Goal: Book appointment/travel/reservation

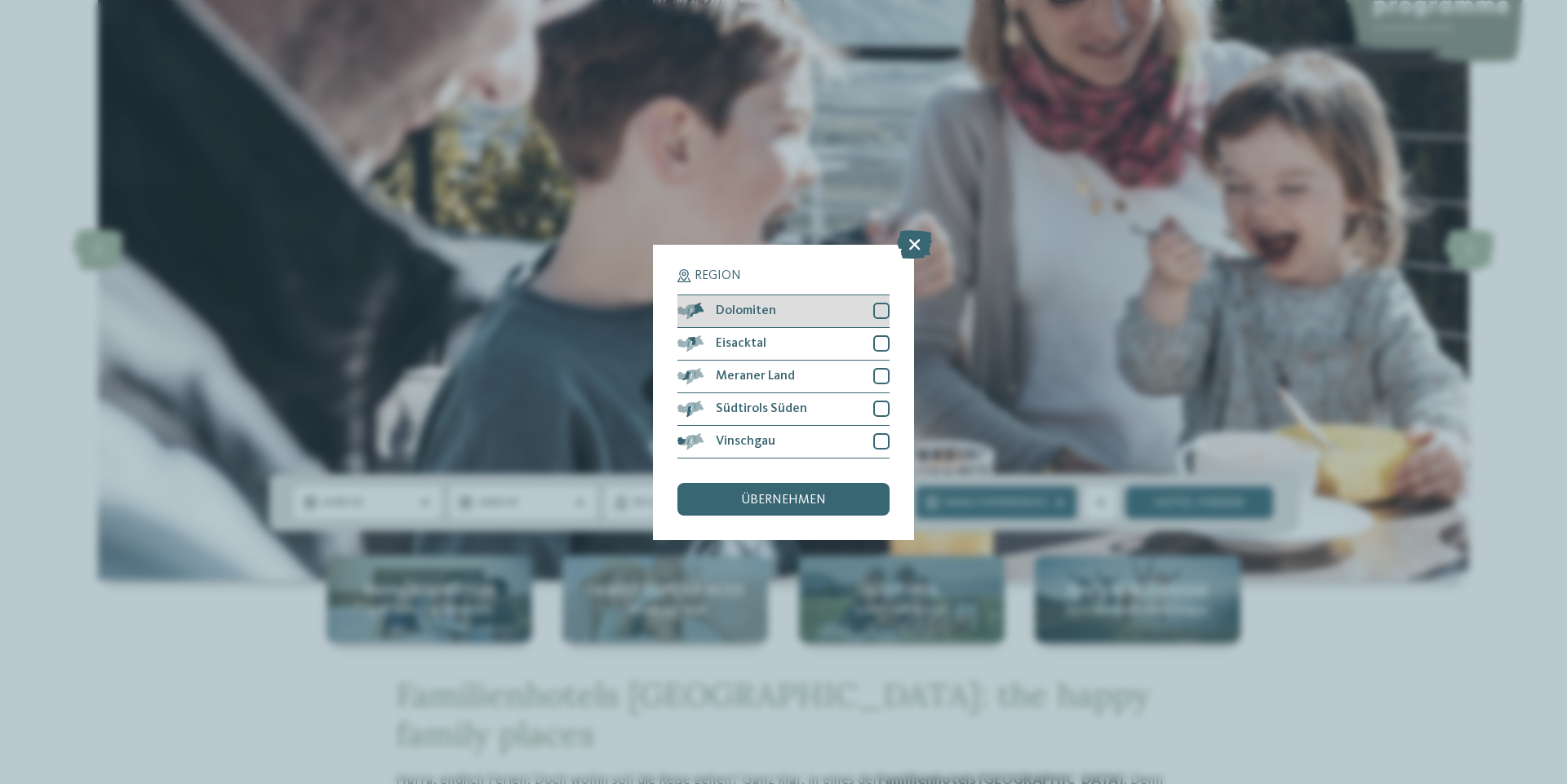
click at [887, 303] on div at bounding box center [881, 310] width 17 height 17
click at [787, 498] on span "übernehmen" at bounding box center [783, 499] width 85 height 13
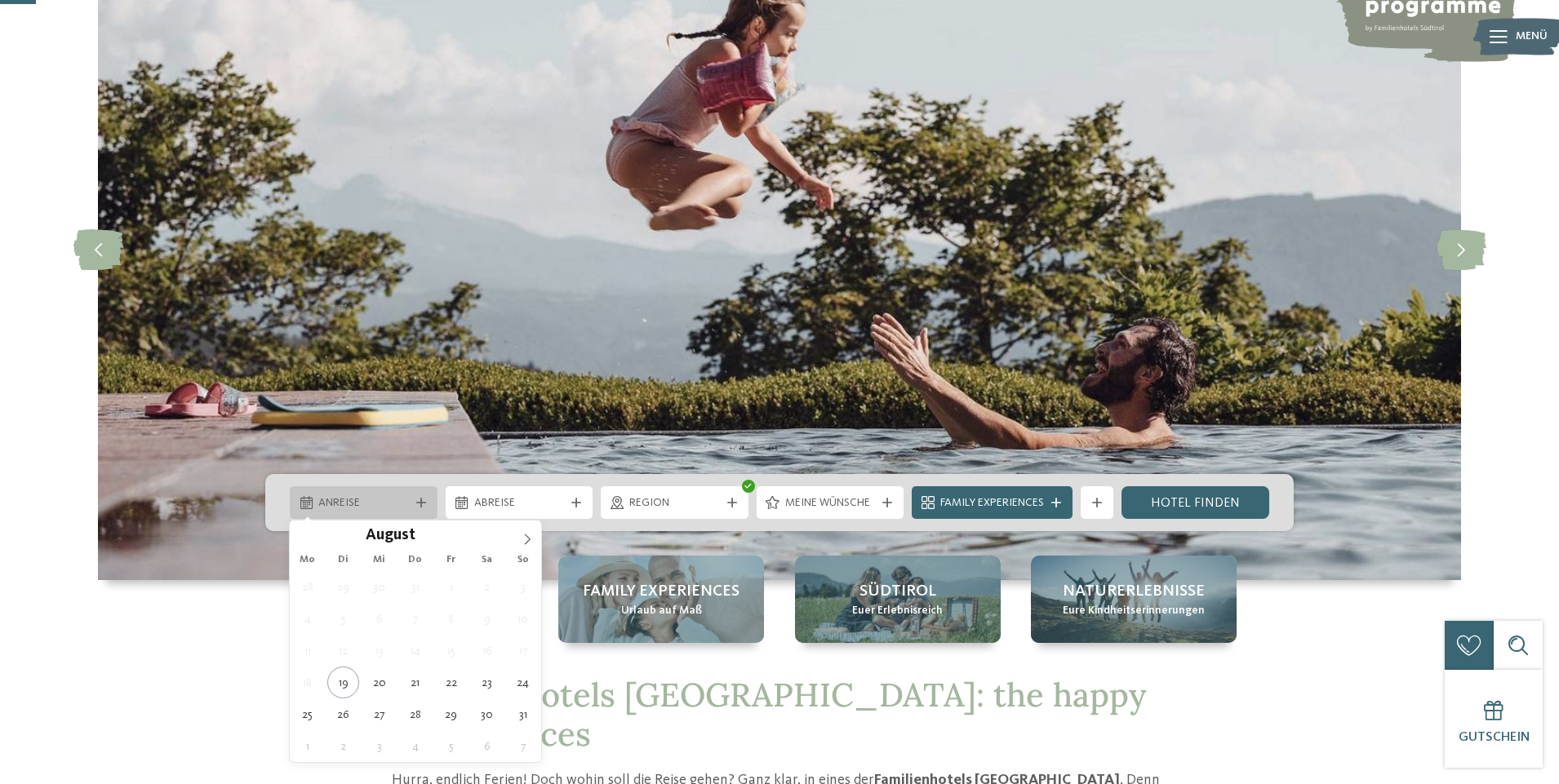
click at [404, 502] on span "Anreise" at bounding box center [363, 503] width 91 height 17
click at [527, 539] on icon at bounding box center [527, 539] width 12 height 12
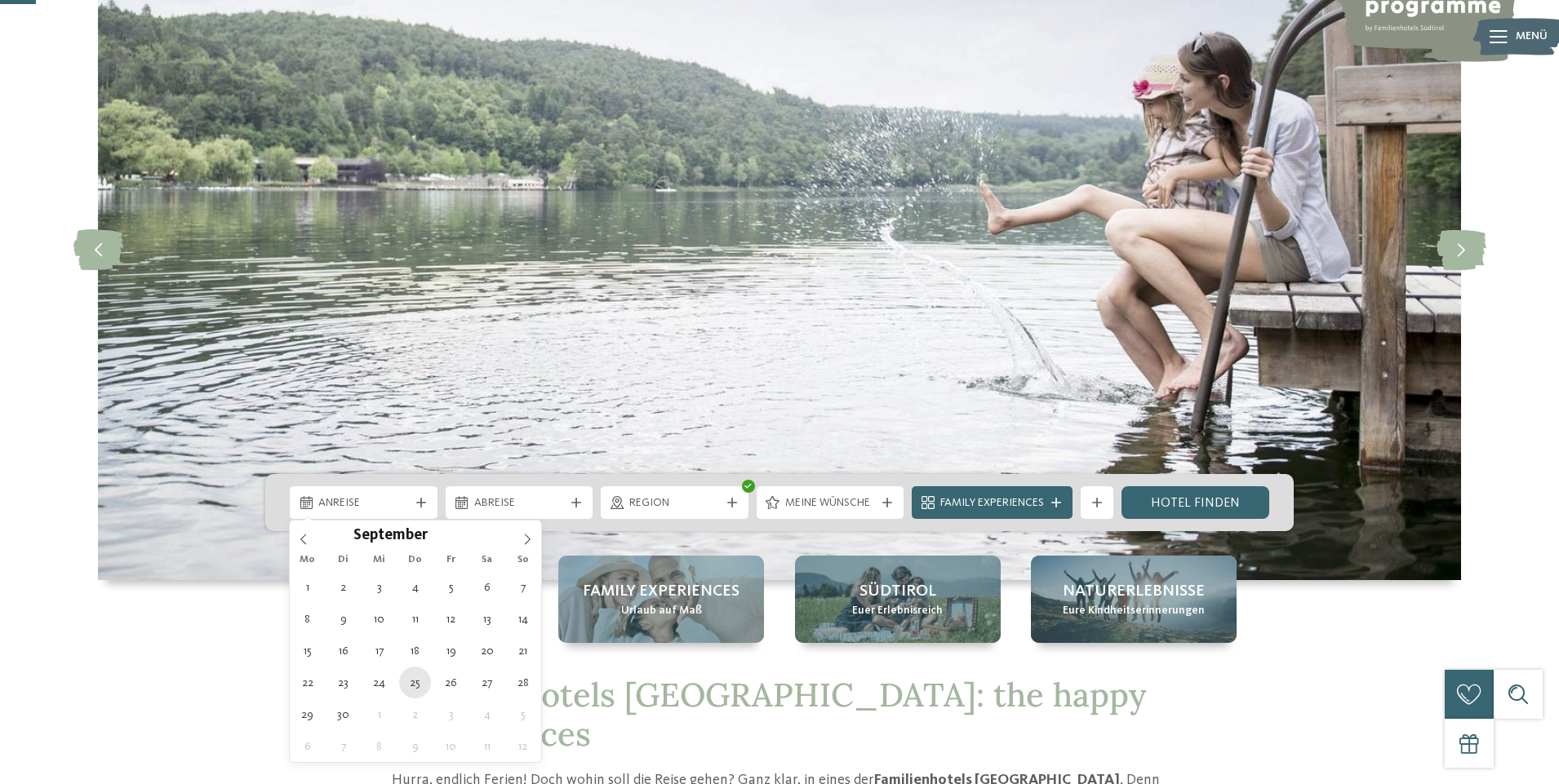
type div "[DATE]"
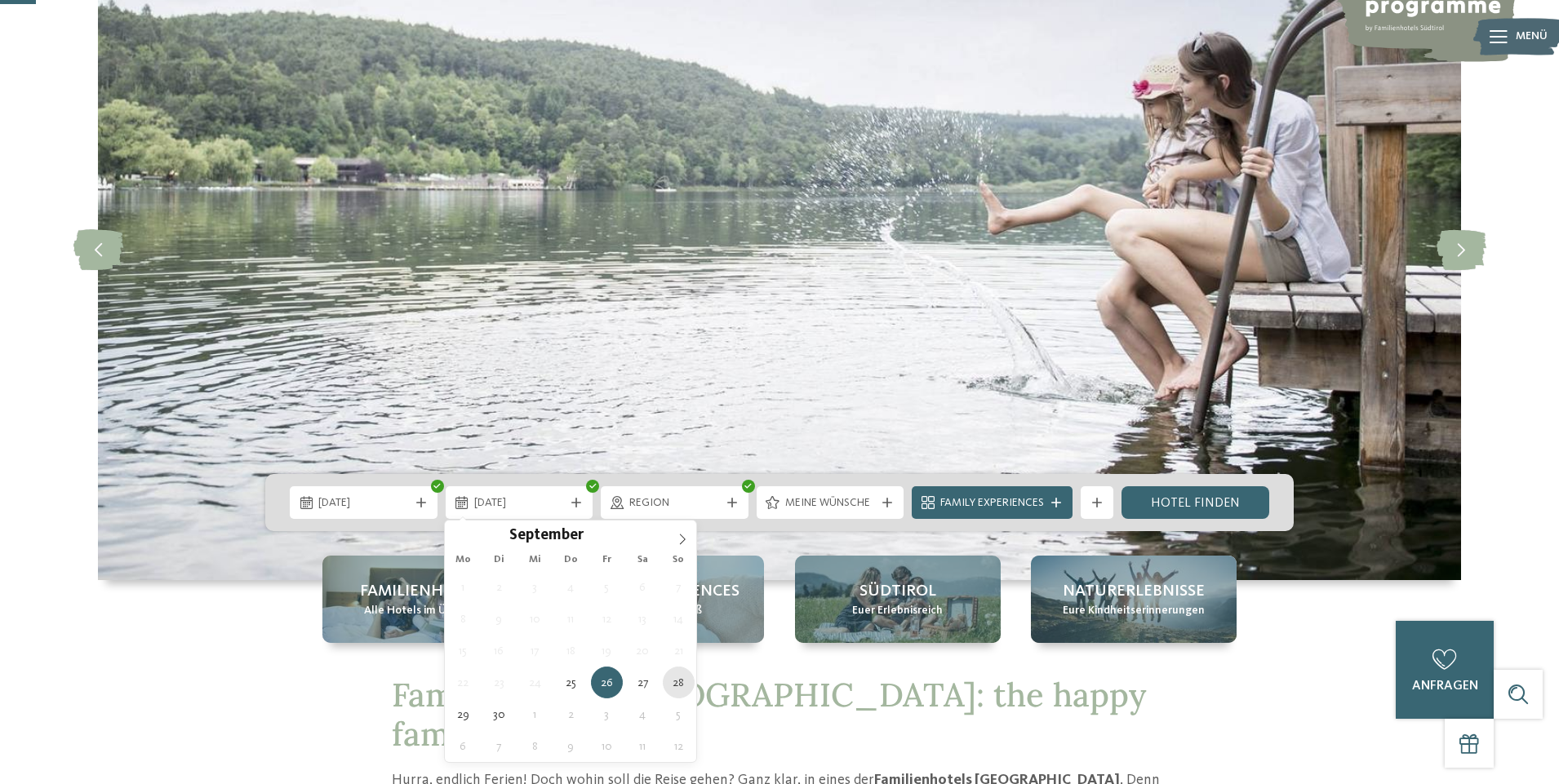
type div "[DATE]"
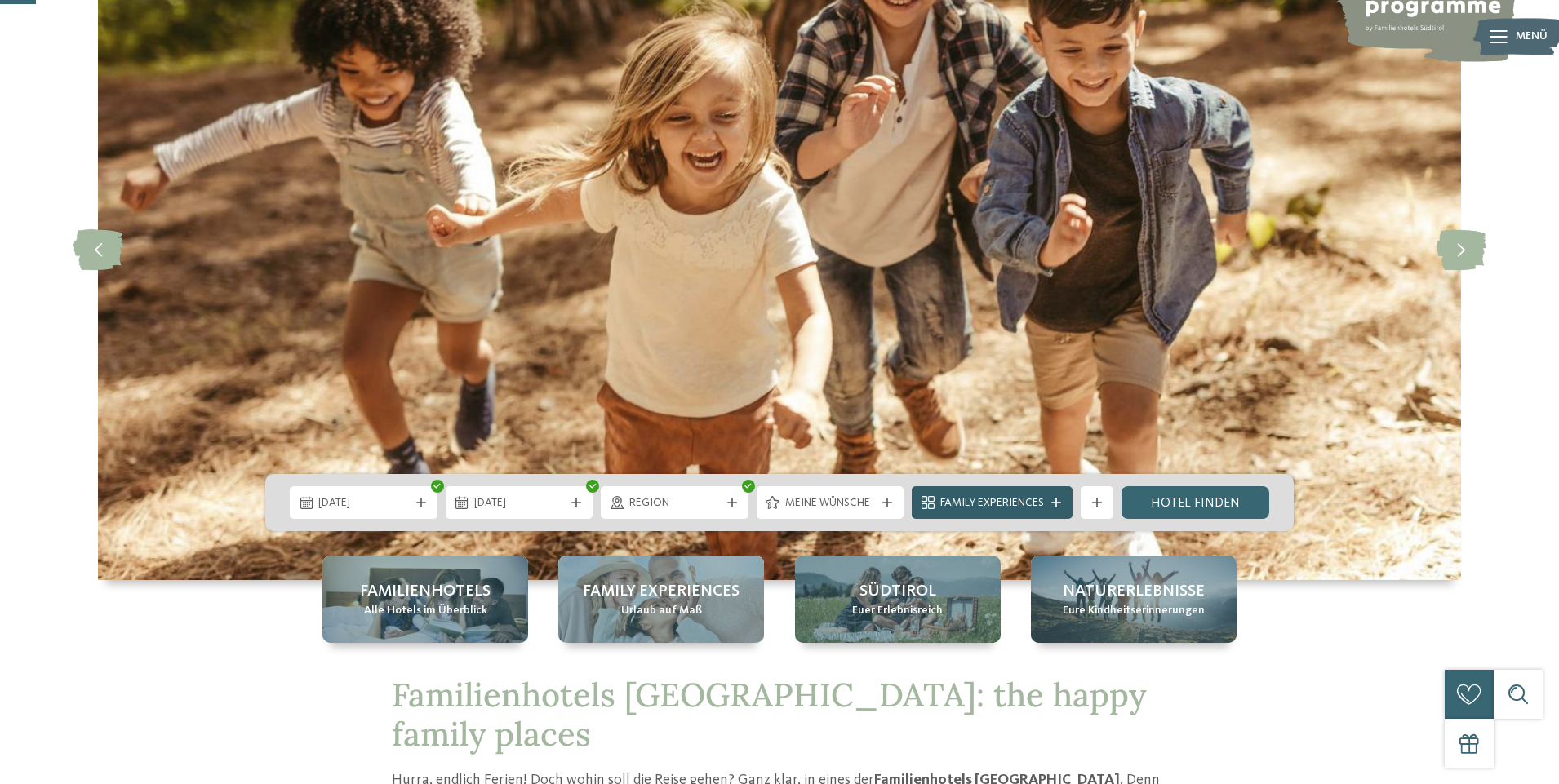
click at [1057, 503] on icon at bounding box center [1056, 503] width 10 height 10
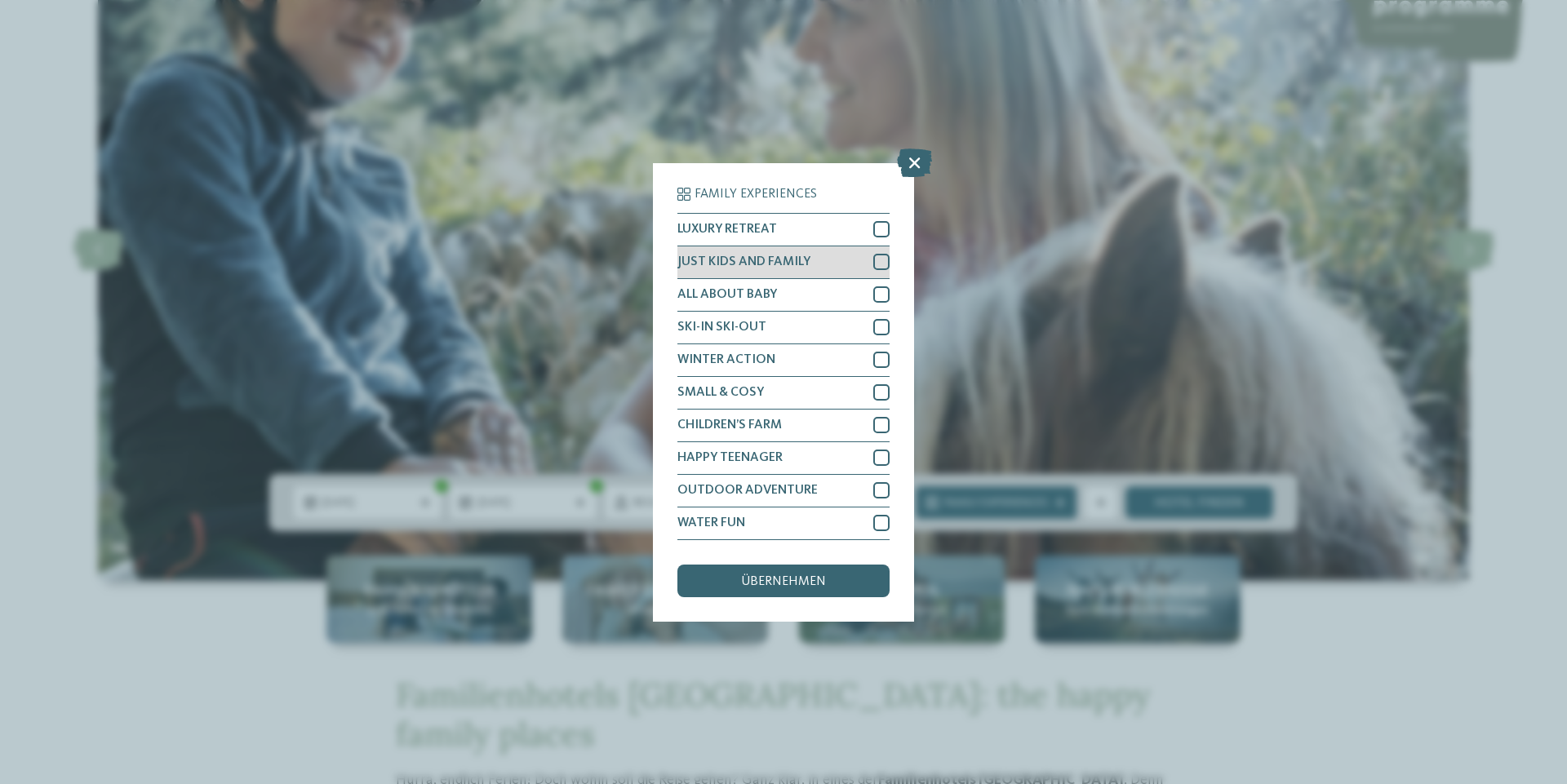
click at [781, 258] on span "JUST KIDS AND FAMILY" at bounding box center [744, 261] width 133 height 13
click at [771, 583] on span "übernehmen" at bounding box center [783, 581] width 85 height 13
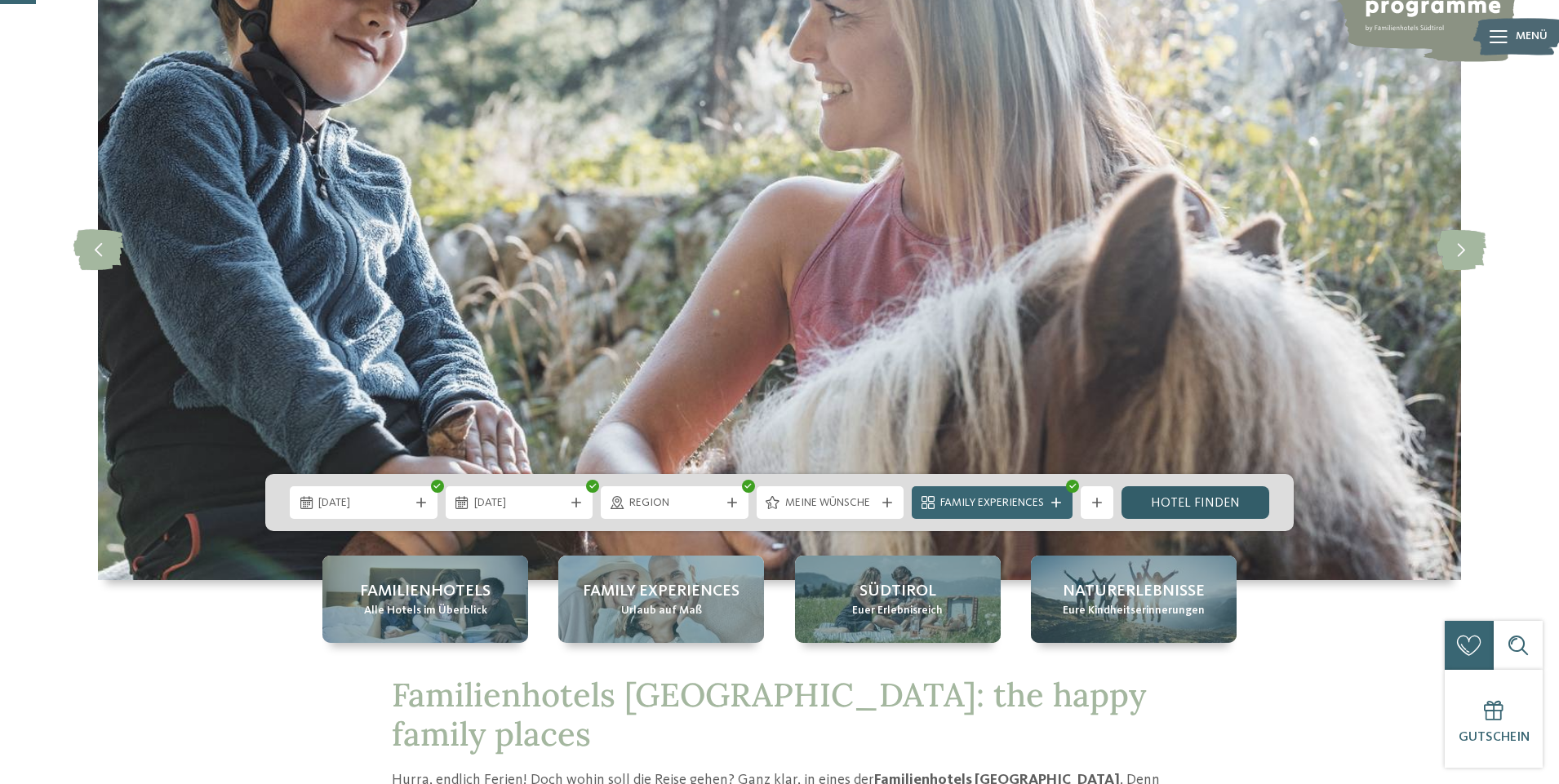
click at [1184, 503] on link "Hotel finden" at bounding box center [1195, 503] width 148 height 33
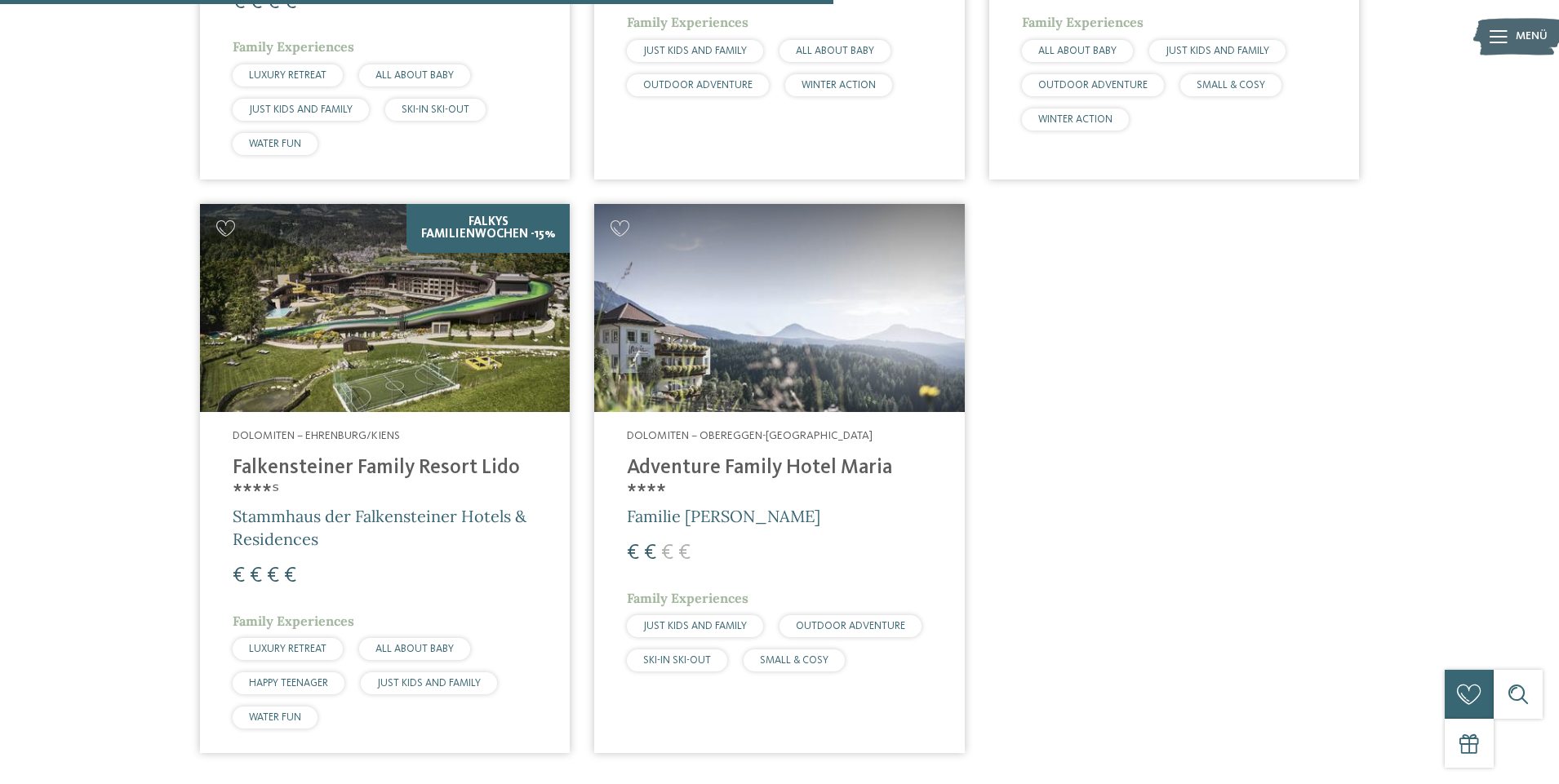
scroll to position [1023, 0]
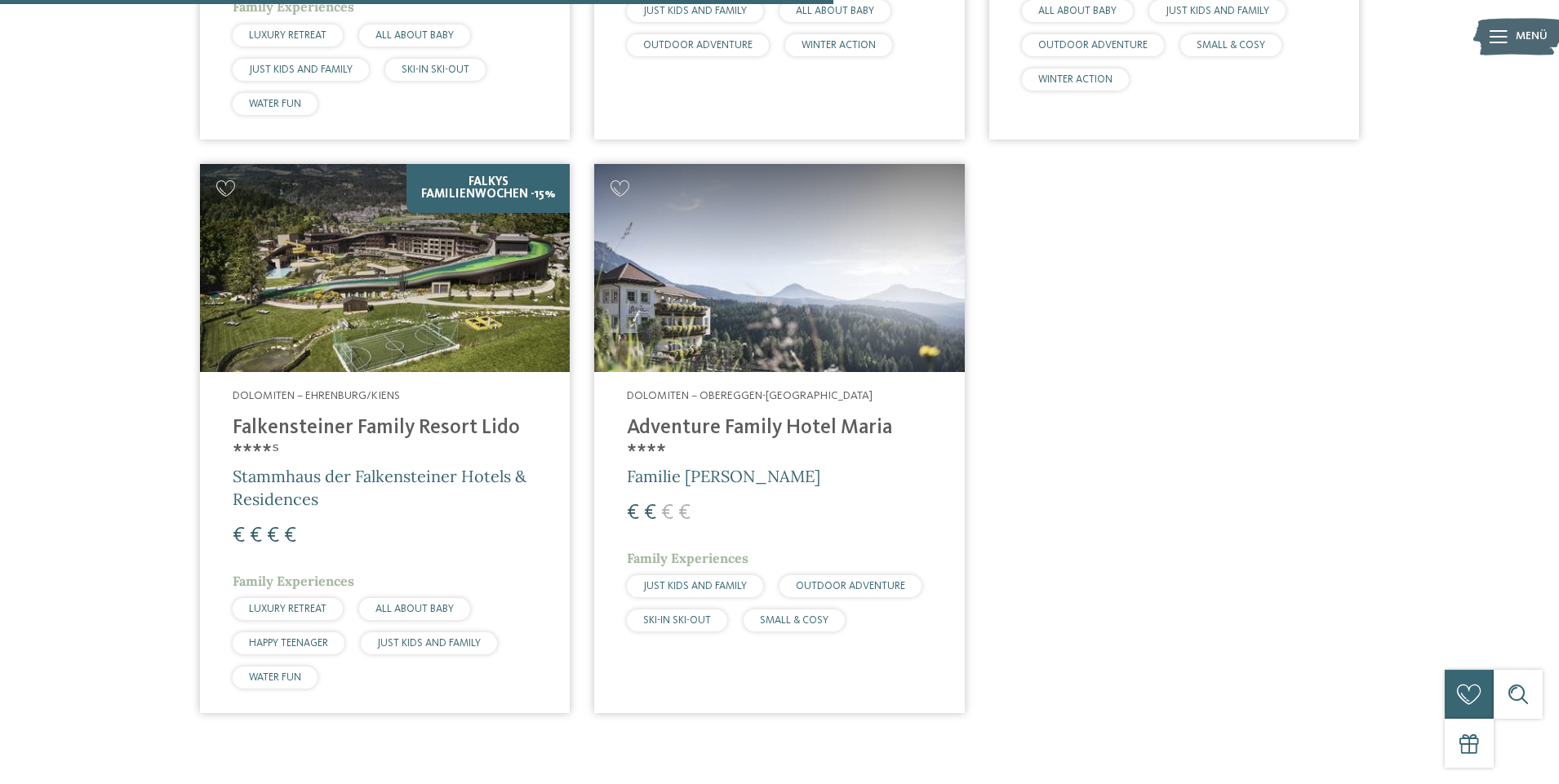
click at [665, 321] on img at bounding box center [779, 268] width 370 height 208
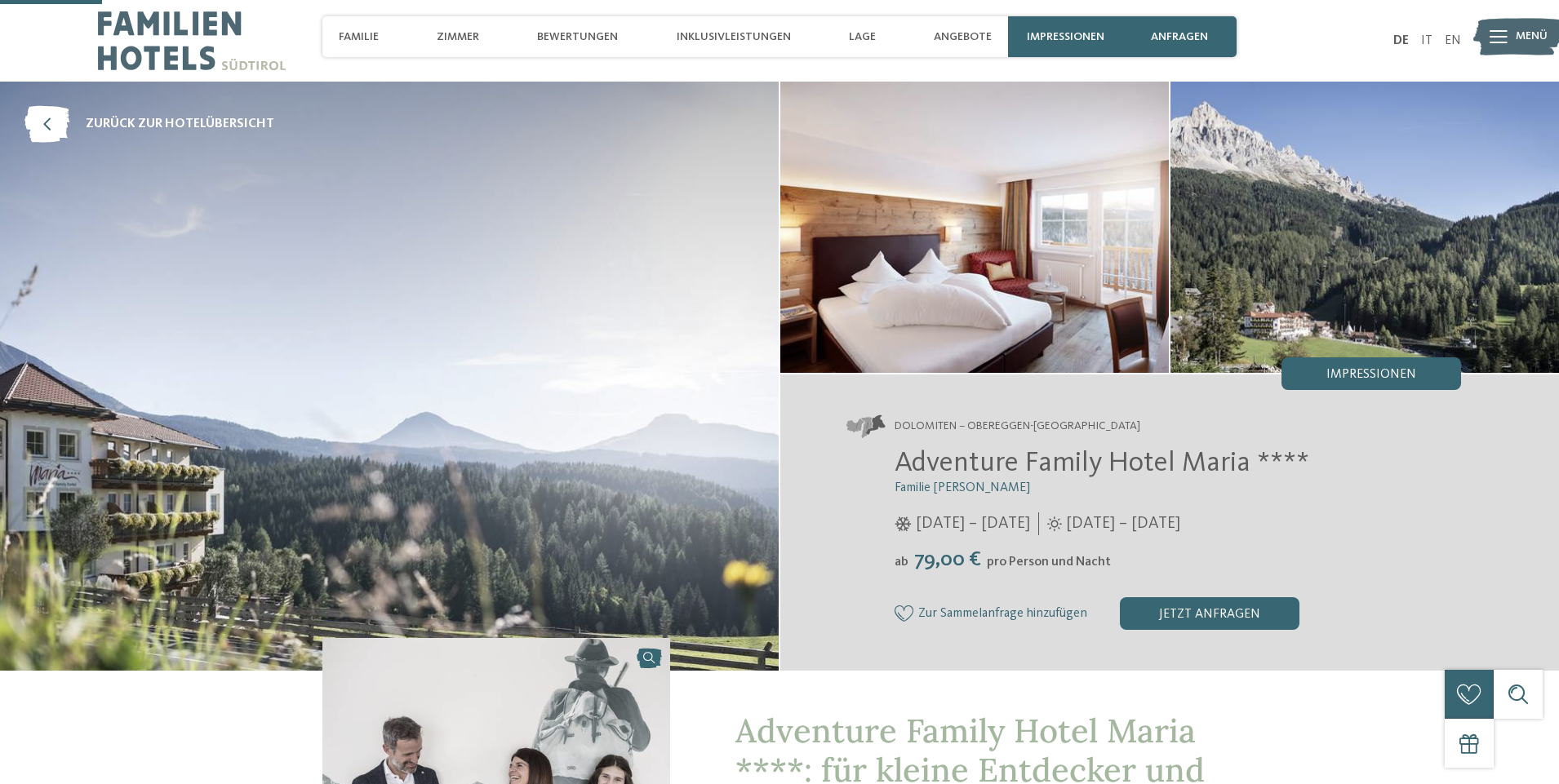
scroll to position [326, 0]
